Goal: Check status: Check status

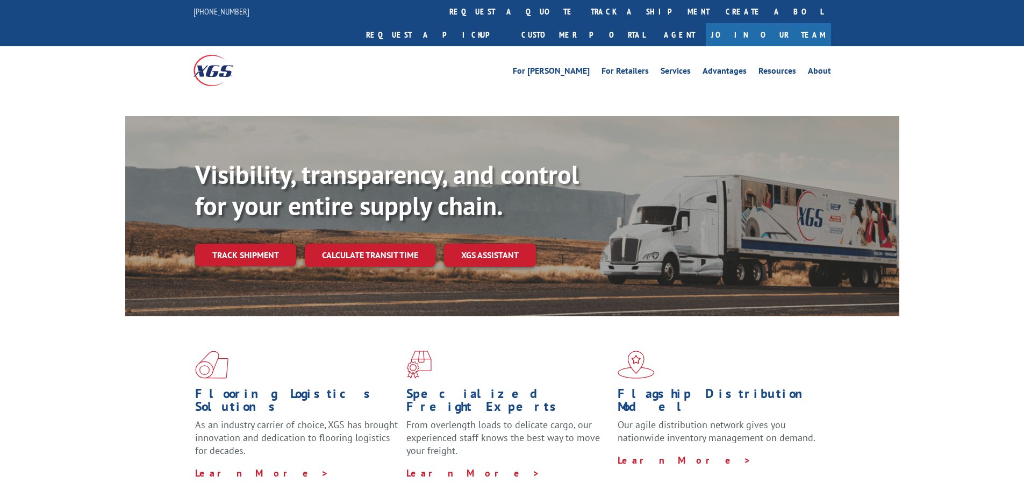
click at [266, 234] on div "Visibility, transparency, and control for your entire supply chain. Track shipm…" at bounding box center [547, 234] width 704 height 150
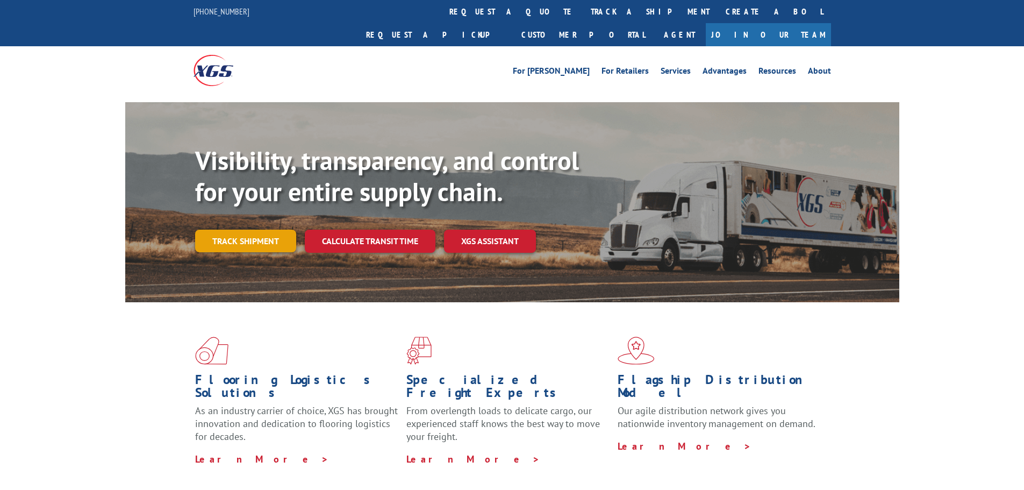
click at [282, 230] on link "Track shipment" at bounding box center [245, 241] width 101 height 23
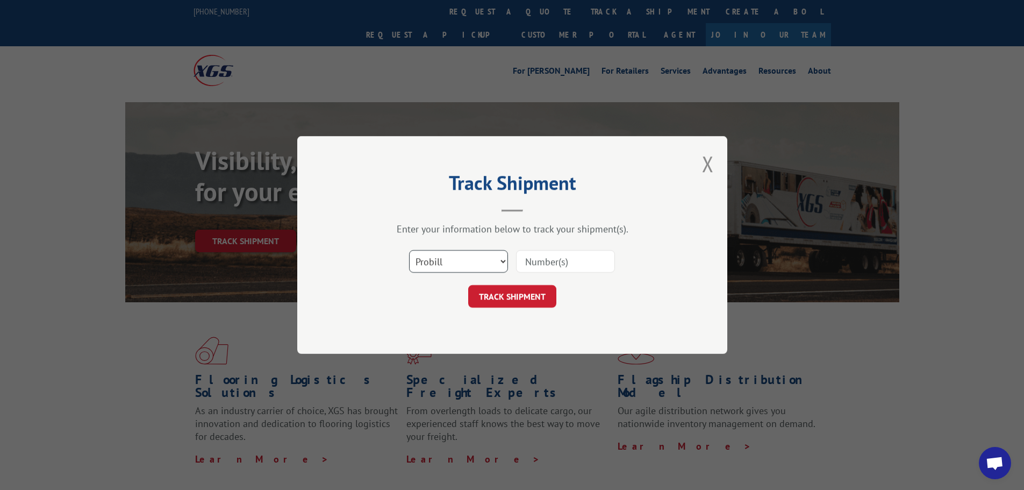
click at [477, 263] on select "Select category... Probill BOL PO" at bounding box center [458, 261] width 99 height 23
select select "bol"
click at [409, 250] on select "Select category... Probill BOL PO" at bounding box center [458, 261] width 99 height 23
click at [545, 264] on input at bounding box center [565, 261] width 99 height 23
paste input "00423690000730428"
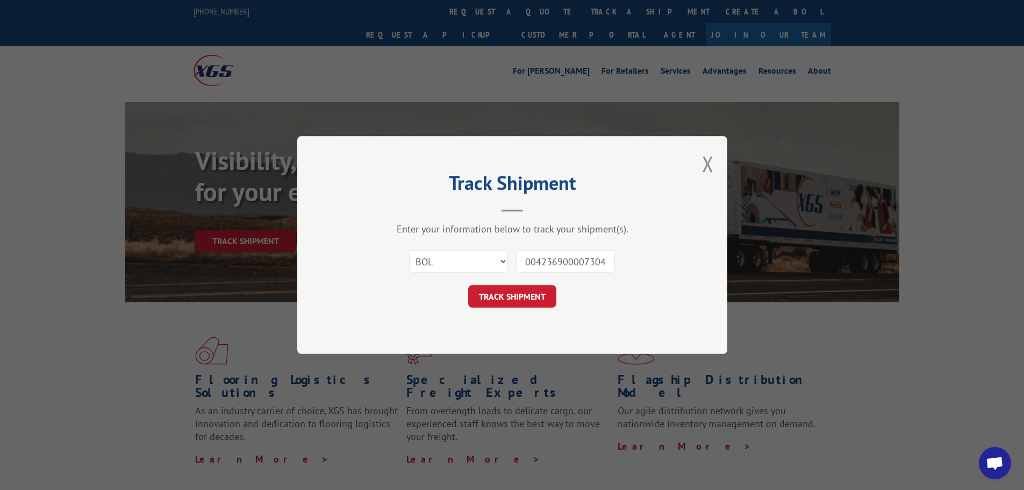
scroll to position [0, 9]
type input "00423690000730428"
click at [535, 299] on button "TRACK SHIPMENT" at bounding box center [512, 296] width 88 height 23
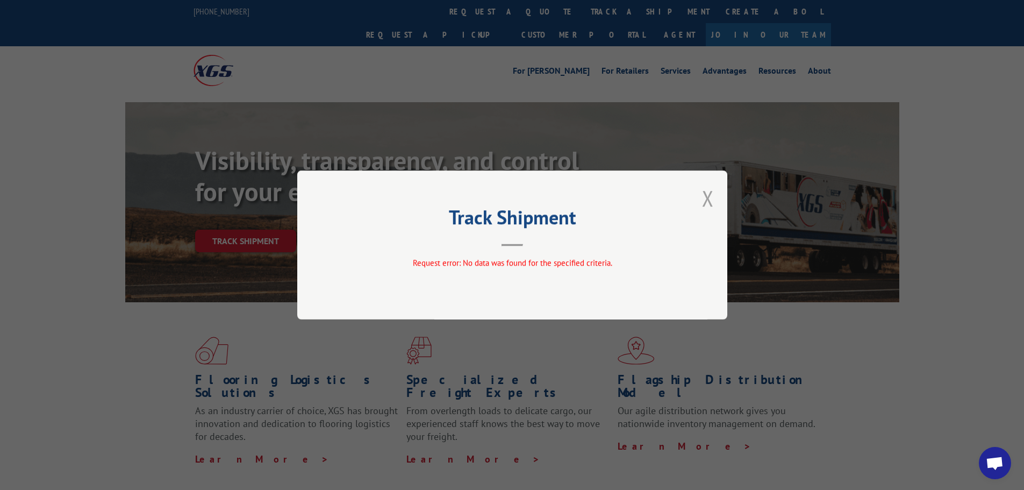
click at [711, 202] on button "Close modal" at bounding box center [708, 198] width 12 height 28
